Goal: Task Accomplishment & Management: Use online tool/utility

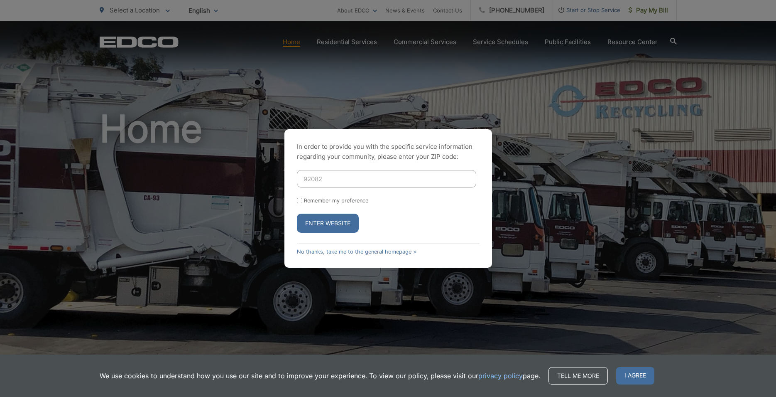
type input "92082"
click at [310, 219] on button "Enter Website" at bounding box center [328, 223] width 62 height 19
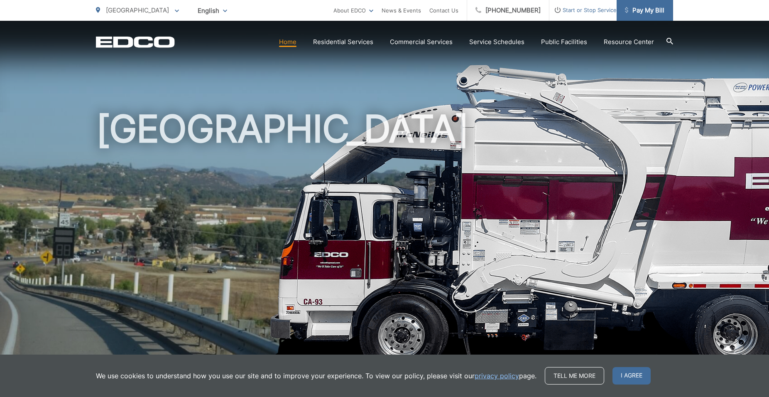
click at [638, 9] on span "Pay My Bill" at bounding box center [644, 10] width 39 height 10
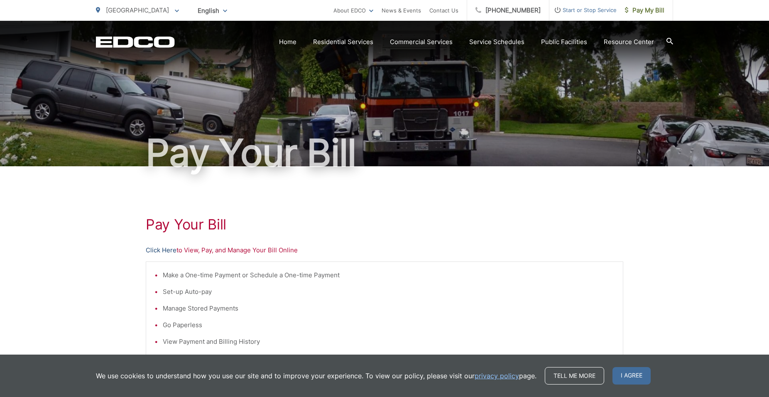
click at [172, 251] on link "Click Here" at bounding box center [161, 250] width 31 height 10
